Goal: Check status: Check status

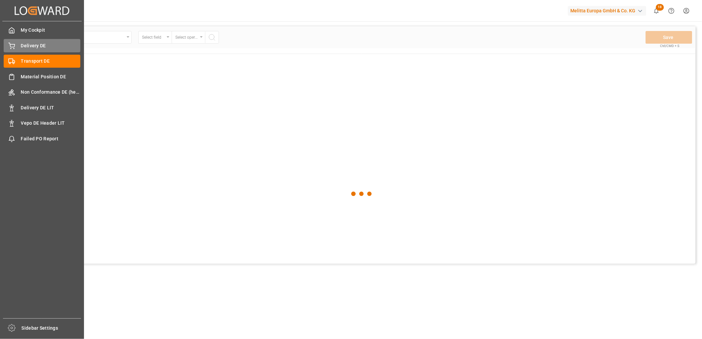
click at [19, 46] on div "Delivery DE Delivery DE" at bounding box center [42, 45] width 77 height 13
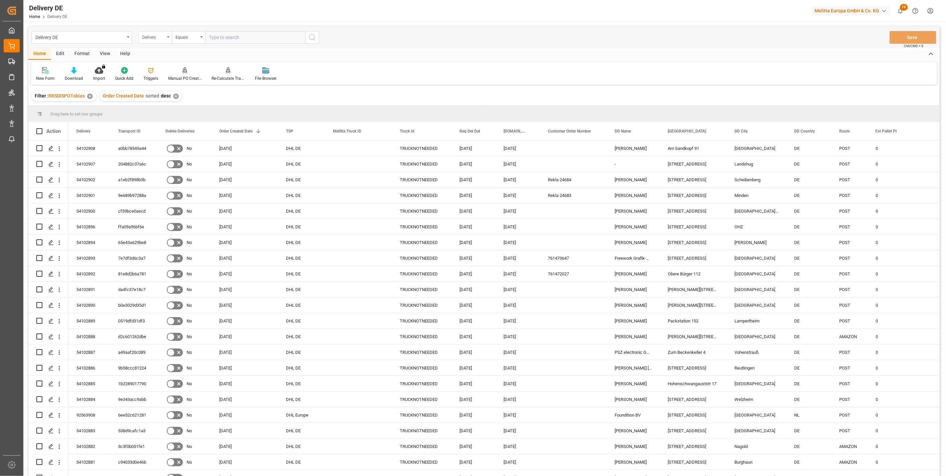
click at [156, 40] on div "Delivery" at bounding box center [153, 37] width 23 height 8
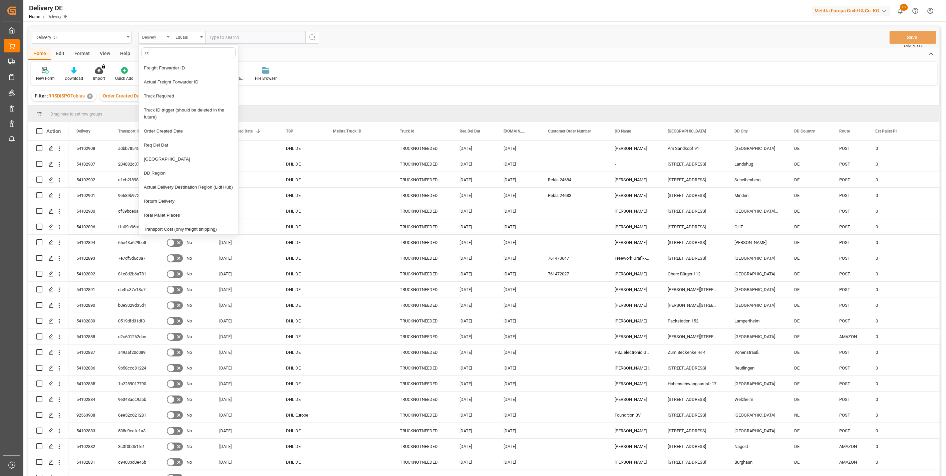
type input "req"
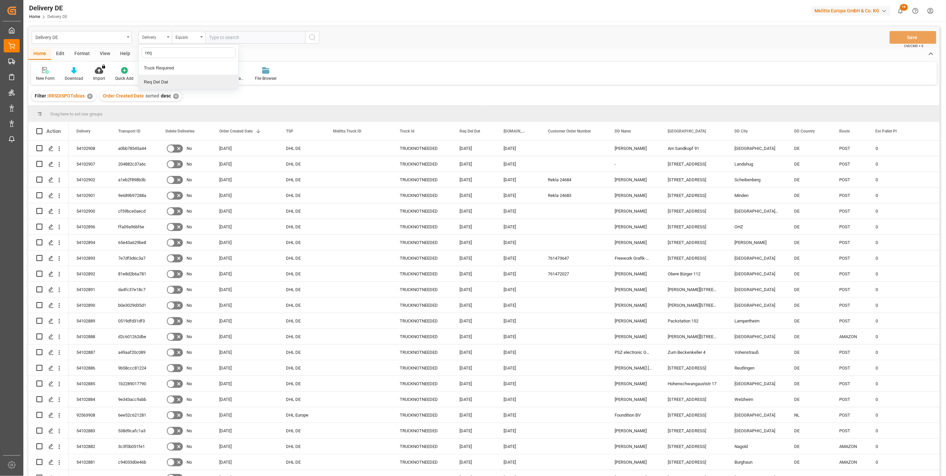
click at [162, 80] on div "Req Del Dat" at bounding box center [188, 82] width 99 height 14
click at [222, 33] on input "text" at bounding box center [255, 37] width 100 height 13
click at [239, 79] on span "1" at bounding box center [240, 77] width 2 height 5
type input "[DATE]"
click at [315, 37] on icon "search button" at bounding box center [312, 37] width 8 height 8
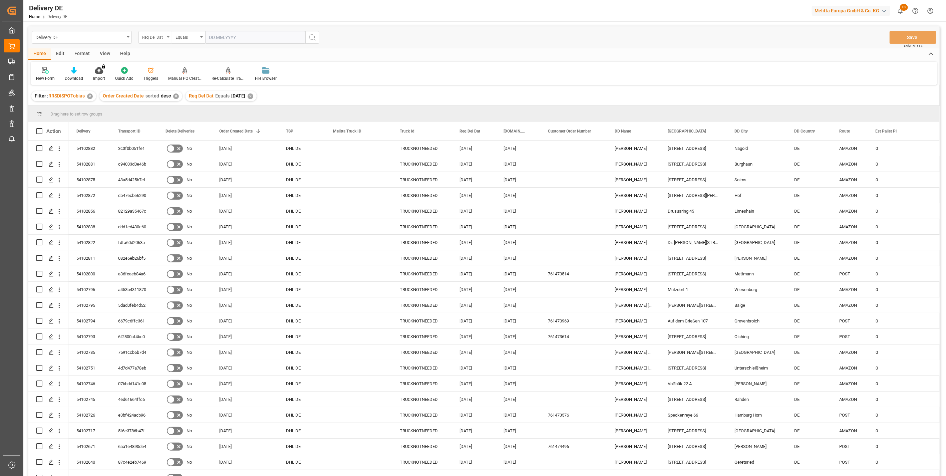
click at [151, 37] on div "Req Del Dat" at bounding box center [153, 37] width 23 height 8
type input "tsp"
click at [150, 68] on div "TSP" at bounding box center [188, 68] width 99 height 14
click at [184, 37] on div "Equals" at bounding box center [186, 37] width 23 height 8
click at [193, 81] on div "Fuzzy search" at bounding box center [221, 82] width 99 height 14
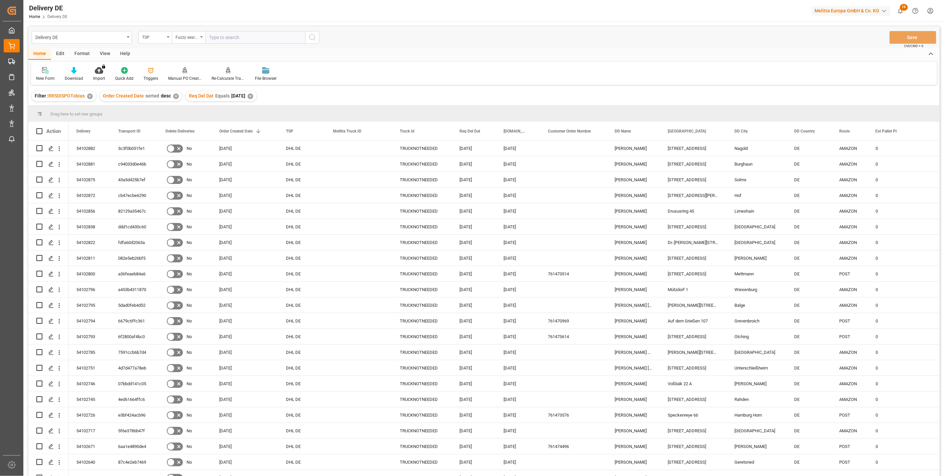
click at [219, 37] on input "text" at bounding box center [255, 37] width 100 height 13
type input "DE"
click at [311, 39] on circle "search button" at bounding box center [311, 36] width 5 height 5
click at [147, 36] on div "TSP" at bounding box center [153, 37] width 23 height 8
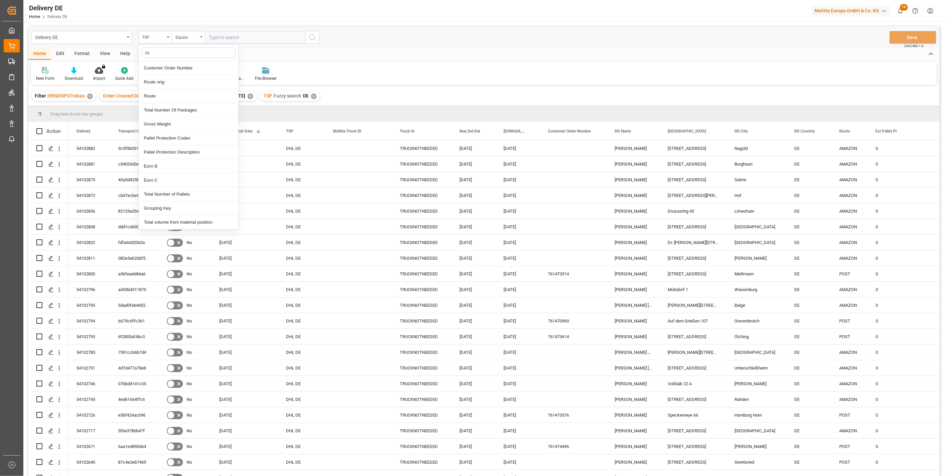
type input "rou"
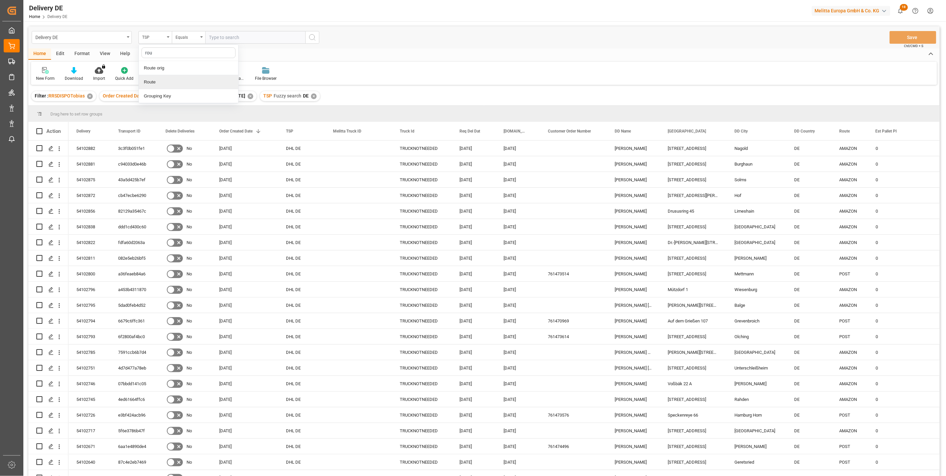
click at [161, 83] on div "Route" at bounding box center [188, 82] width 99 height 14
click at [219, 38] on input "text" at bounding box center [255, 37] width 100 height 13
click at [190, 39] on div "Equals" at bounding box center [186, 37] width 23 height 8
click at [184, 85] on div "Fuzzy search" at bounding box center [221, 82] width 99 height 14
type input "de"
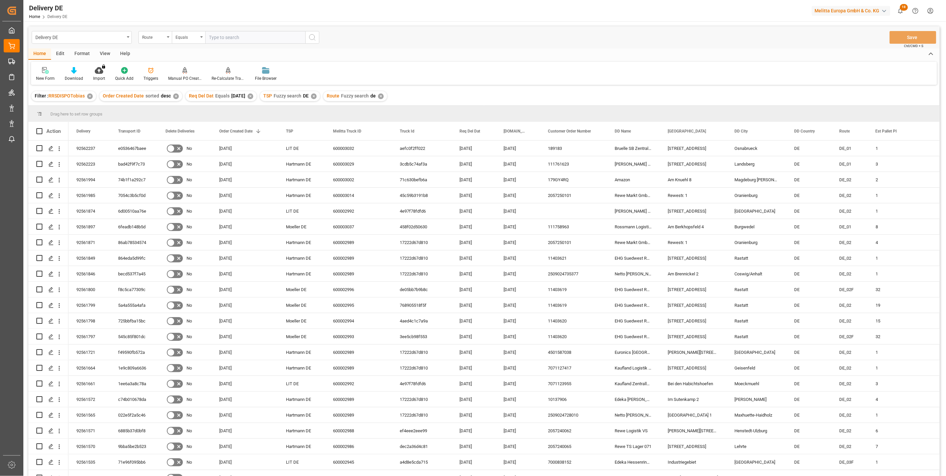
click at [604, 117] on div "Drag here to set row groups" at bounding box center [483, 114] width 911 height 16
click at [528, 131] on span at bounding box center [529, 131] width 6 height 6
click at [595, 132] on span "columns" at bounding box center [598, 132] width 6 height 6
click at [546, 145] on input "Filter Columns Input" at bounding box center [564, 148] width 55 height 13
type input "act"
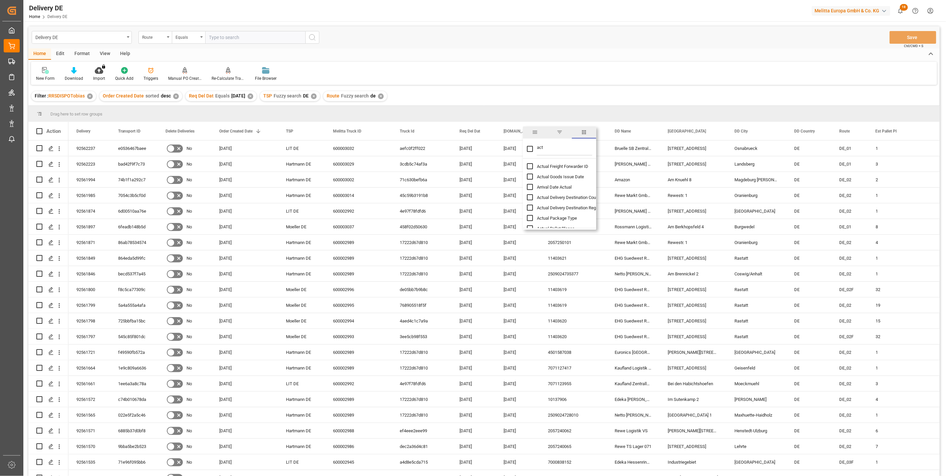
click at [530, 176] on input "Actual Goods Issue Date column toggle visibility (hidden)" at bounding box center [530, 176] width 6 height 6
checkbox input "true"
checkbox input "false"
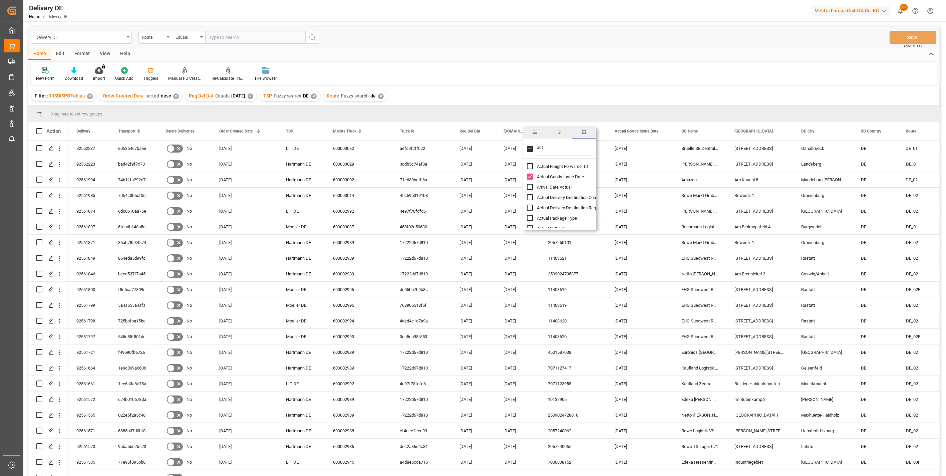
click at [528, 188] on input "Arrival Date Actual column toggle visibility (hidden)" at bounding box center [530, 187] width 6 height 6
checkbox input "true"
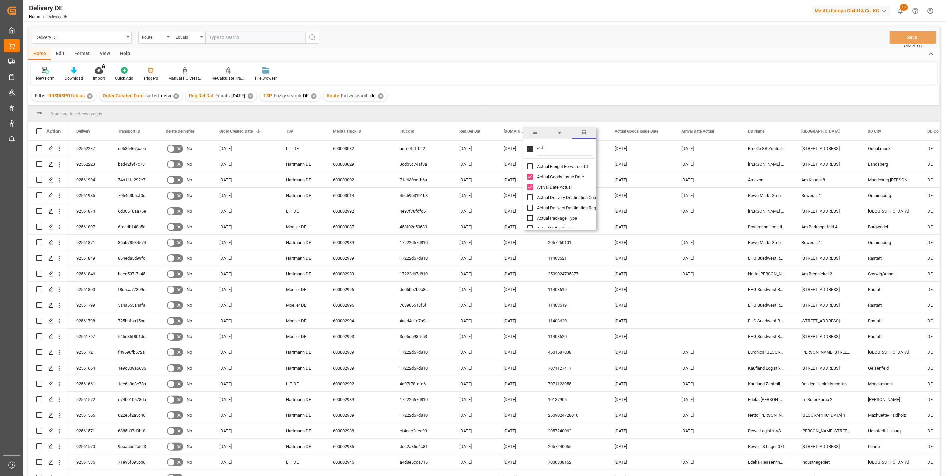
drag, startPoint x: 546, startPoint y: 145, endPoint x: 522, endPoint y: 145, distance: 23.3
click at [523, 145] on div "act" at bounding box center [559, 149] width 73 height 19
type input "cus"
click at [528, 175] on input "Customer Name column toggle visibility (hidden)" at bounding box center [530, 176] width 6 height 6
checkbox input "true"
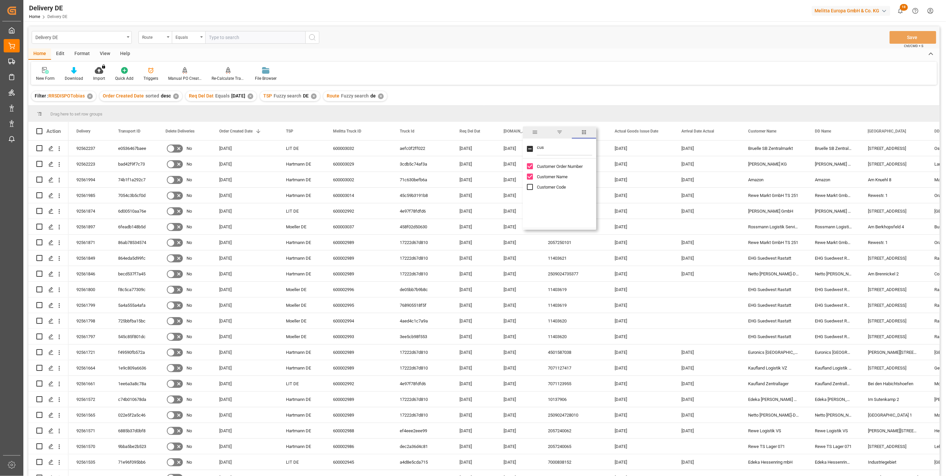
click at [529, 188] on input "Customer Code column toggle visibility (hidden)" at bounding box center [530, 187] width 6 height 6
checkbox input "true"
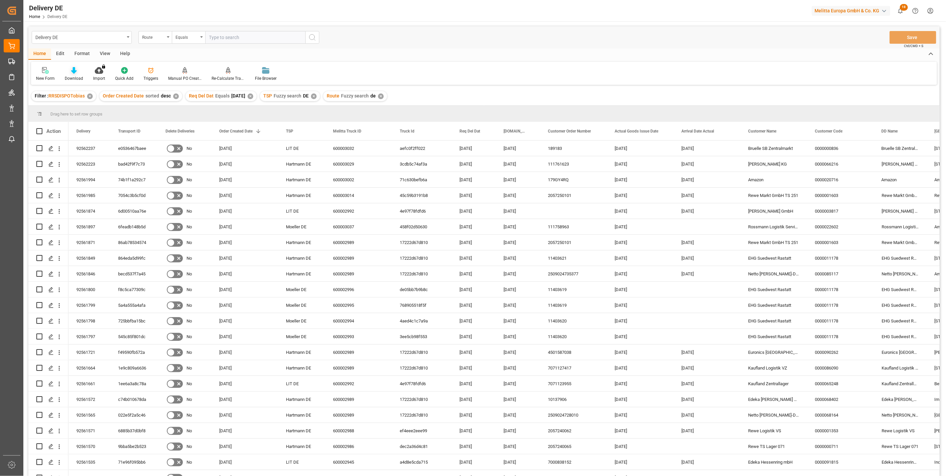
click at [71, 70] on icon at bounding box center [74, 70] width 6 height 7
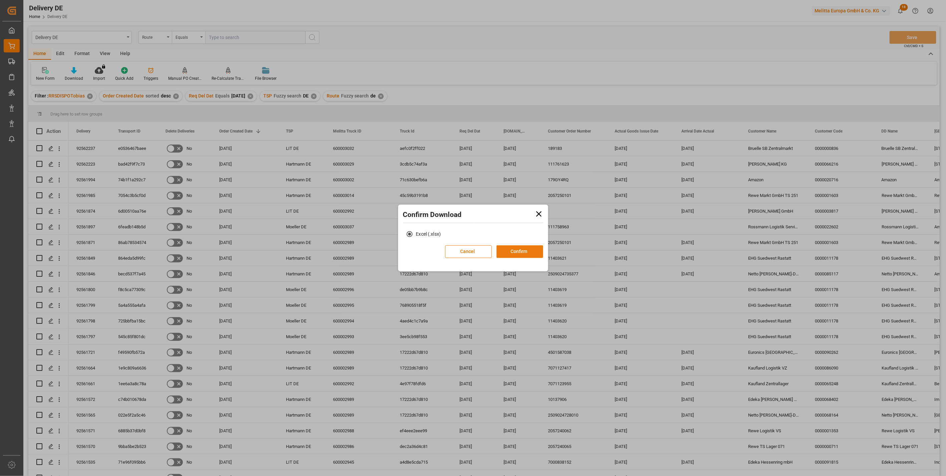
click at [519, 251] on button "Confirm" at bounding box center [519, 251] width 47 height 13
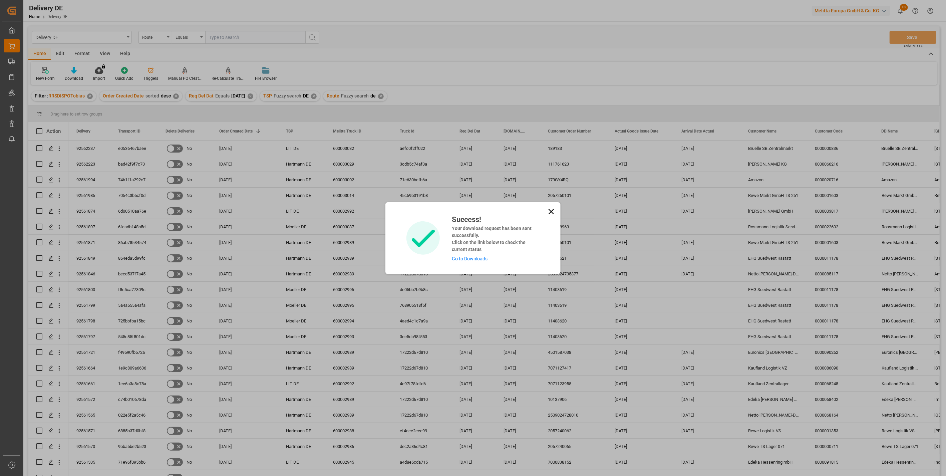
click at [476, 258] on link "Go to Downloads" at bounding box center [470, 258] width 36 height 5
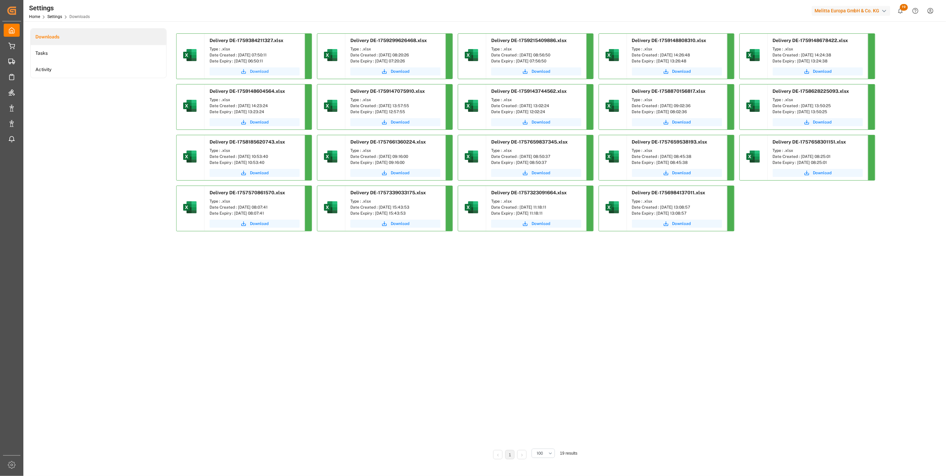
click at [255, 71] on span "Download" at bounding box center [259, 71] width 19 height 6
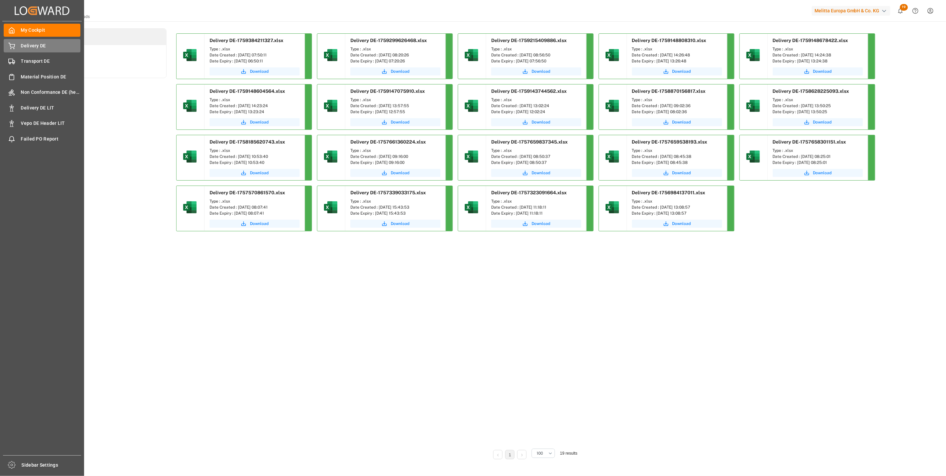
click at [29, 50] on div "Delivery DE Delivery DE" at bounding box center [42, 45] width 77 height 13
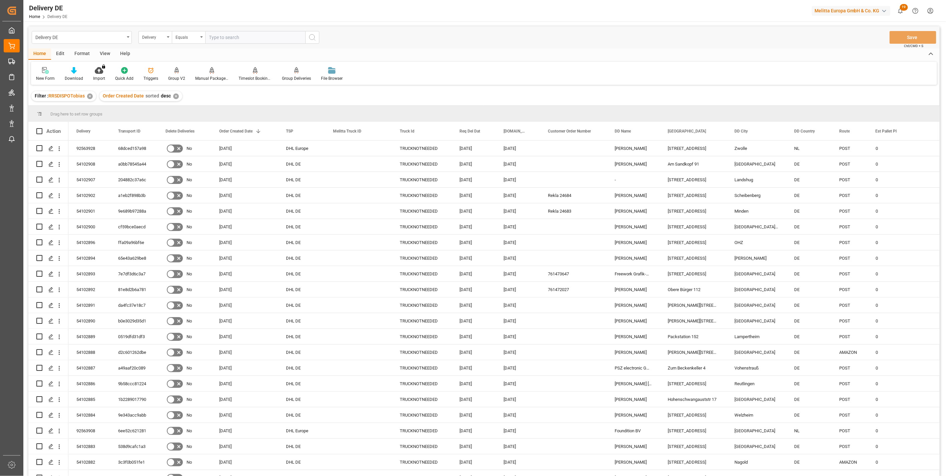
paste input "92561572"
type input "92561572"
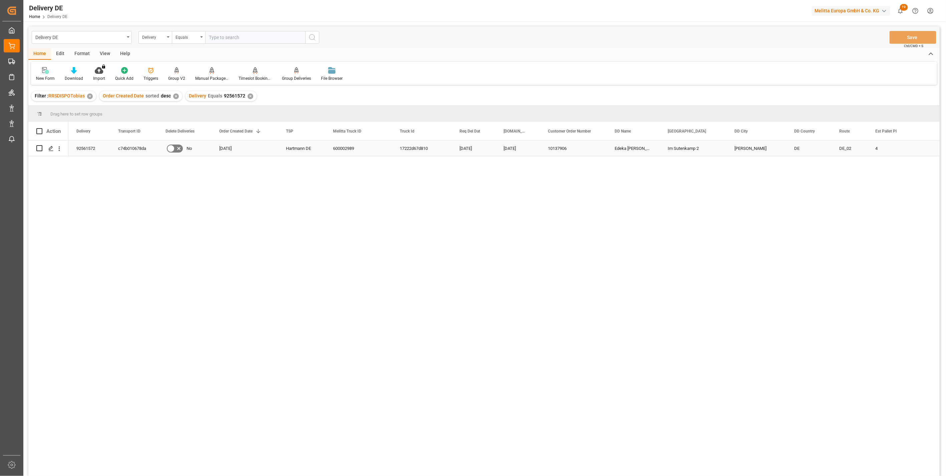
click at [126, 152] on div "c74b010678da" at bounding box center [133, 147] width 47 height 15
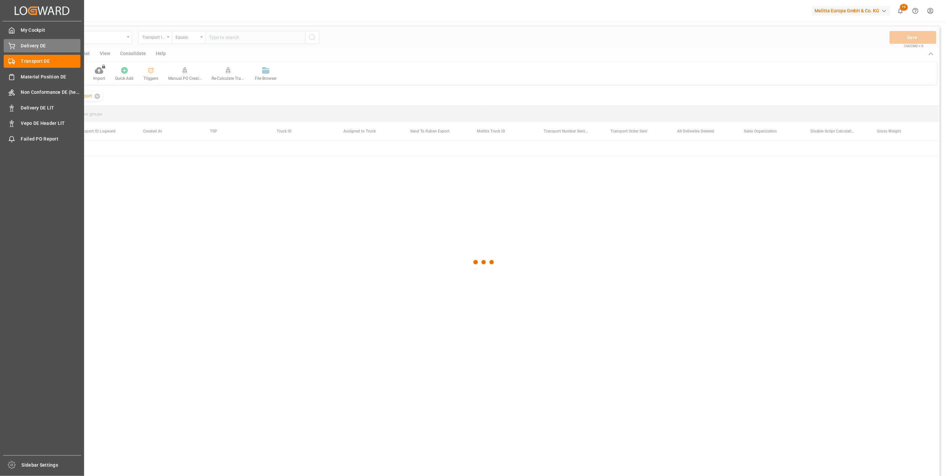
click at [17, 45] on div "Delivery DE Delivery DE" at bounding box center [42, 45] width 77 height 13
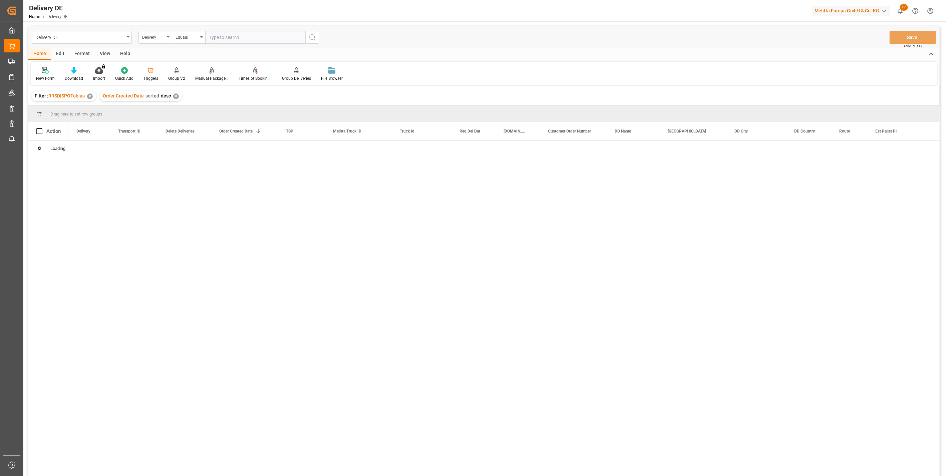
click at [164, 39] on div "Delivery" at bounding box center [153, 37] width 23 height 8
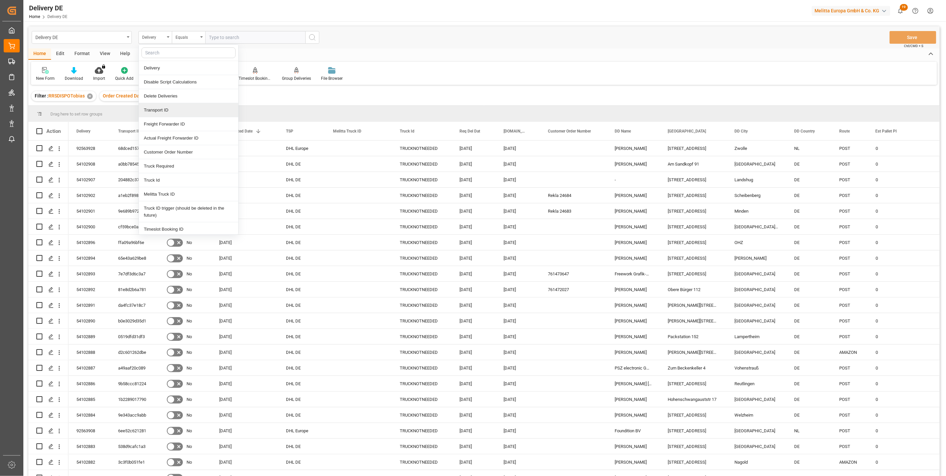
click at [169, 107] on div "Transport ID" at bounding box center [188, 110] width 99 height 14
click at [169, 107] on div "Drag here to set row groups" at bounding box center [483, 114] width 911 height 16
